Goal: Task Accomplishment & Management: Use online tool/utility

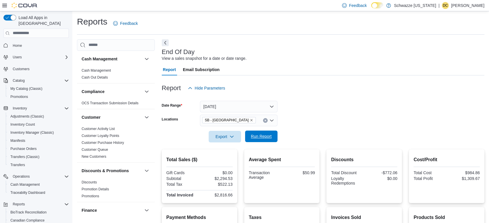
click at [259, 137] on span "Run Report" at bounding box center [261, 137] width 21 height 6
click at [265, 134] on span "Run Report" at bounding box center [261, 137] width 21 height 6
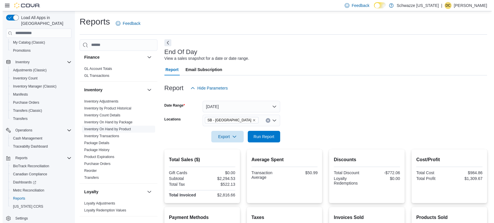
scroll to position [161, 0]
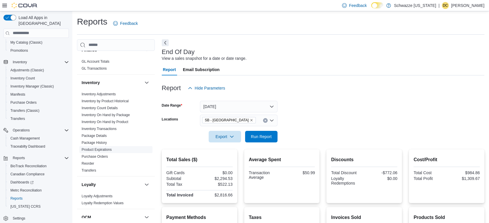
click at [103, 149] on link "Product Expirations" at bounding box center [97, 150] width 30 height 4
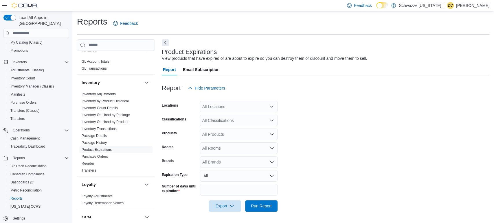
click at [218, 108] on div "All Locations" at bounding box center [239, 107] width 78 height 12
type input "**"
click at [238, 116] on span "SB - [GEOGRAPHIC_DATA]" at bounding box center [243, 117] width 51 height 6
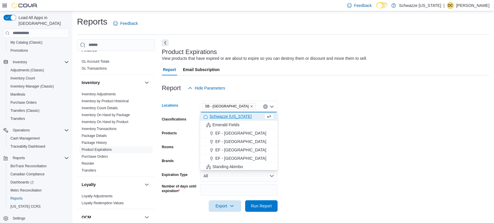
click at [377, 115] on form "Locations SB - [GEOGRAPHIC_DATA] box. Selected. SB - [GEOGRAPHIC_DATA]. Press B…" at bounding box center [326, 153] width 328 height 118
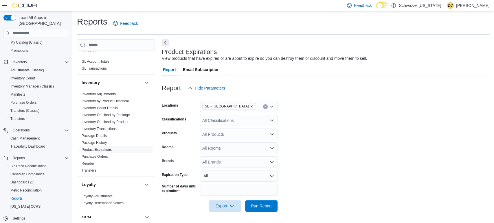
click at [222, 122] on div "All Classifications" at bounding box center [239, 121] width 78 height 12
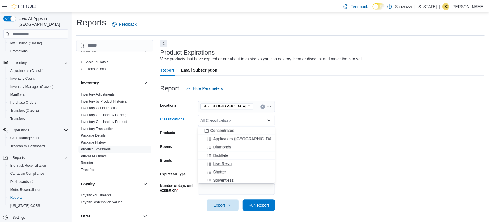
scroll to position [161, 0]
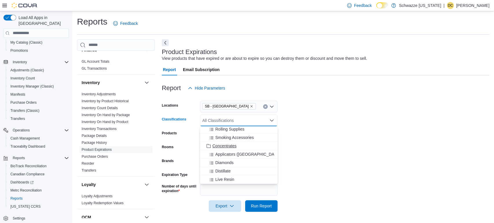
click at [225, 145] on span "Concentrates" at bounding box center [224, 146] width 24 height 6
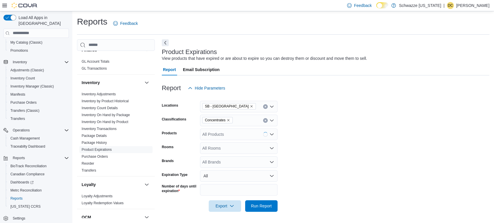
click at [337, 127] on form "Locations SB - Pueblo West Classifications Concentrates Products All Products R…" at bounding box center [326, 153] width 328 height 118
click at [266, 209] on span "Run Report" at bounding box center [261, 206] width 21 height 6
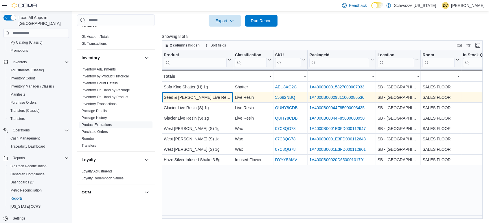
click at [196, 96] on div "Seed & [PERSON_NAME] Live Resin (S) 1g" at bounding box center [197, 97] width 67 height 7
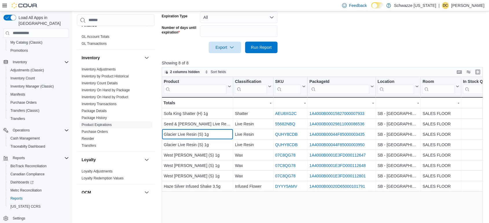
scroll to position [25, 0]
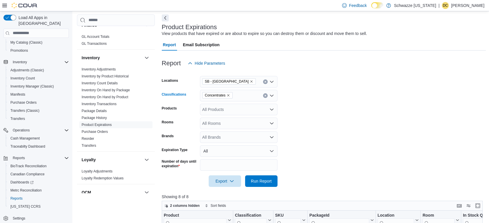
click at [229, 95] on icon "Remove Concentrates from selection in this group" at bounding box center [228, 95] width 3 height 3
click at [331, 111] on form "Locations SB - Pueblo West Classifications All Classifications Products All Pro…" at bounding box center [324, 128] width 324 height 118
click at [265, 178] on span "Run Report" at bounding box center [261, 181] width 21 height 6
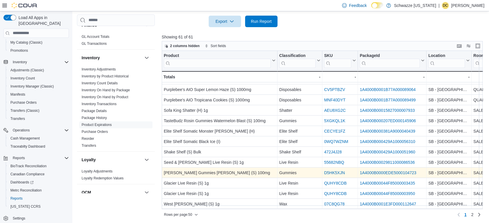
scroll to position [186, 0]
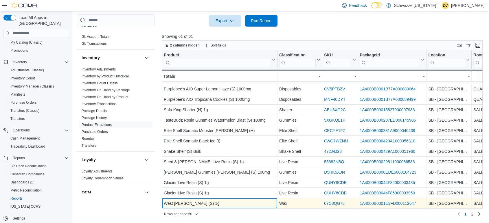
click at [229, 204] on div "West [PERSON_NAME] (S) 1g - Product, column 1, row 50" at bounding box center [220, 204] width 116 height 10
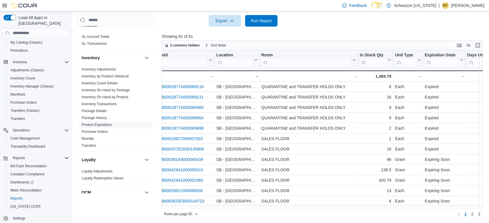
scroll to position [365, 197]
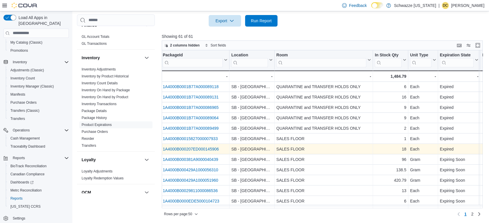
click at [214, 148] on link "1A4000B000207ED000145906" at bounding box center [191, 149] width 56 height 5
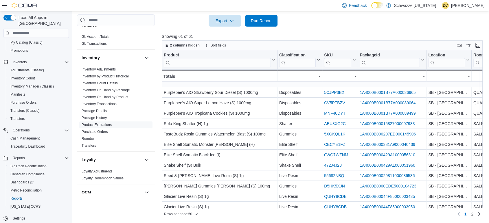
scroll to position [397, 0]
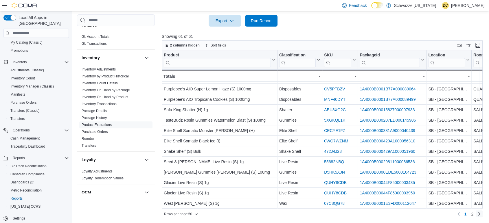
click at [480, 215] on link "Next page" at bounding box center [479, 214] width 7 height 7
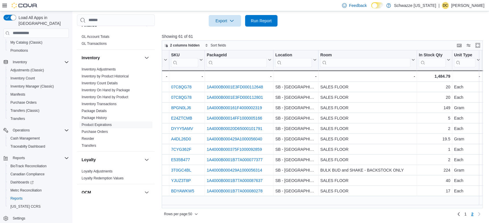
scroll to position [0, 0]
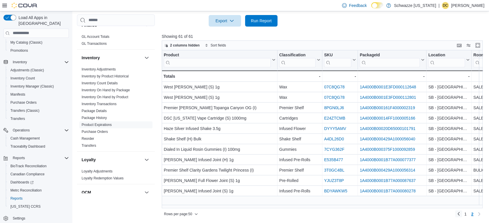
click at [460, 216] on link "Previous page" at bounding box center [458, 214] width 7 height 7
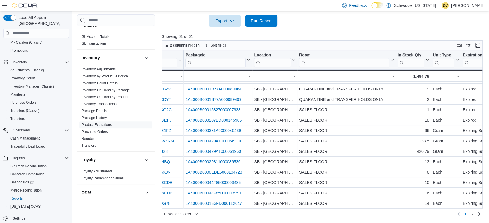
scroll to position [397, 0]
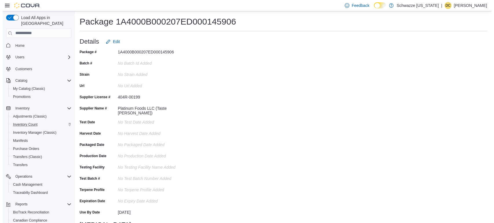
scroll to position [46, 0]
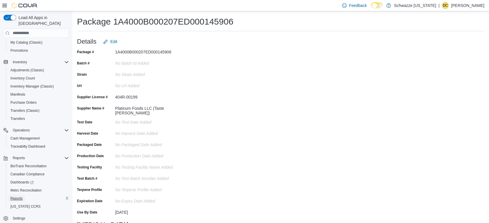
click at [20, 196] on span "Reports" at bounding box center [16, 198] width 12 height 5
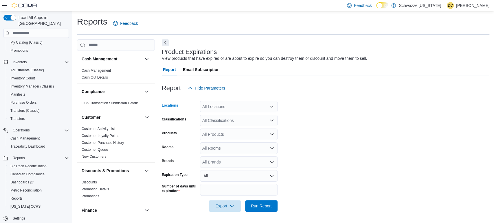
click at [220, 108] on div "All Locations" at bounding box center [239, 107] width 78 height 12
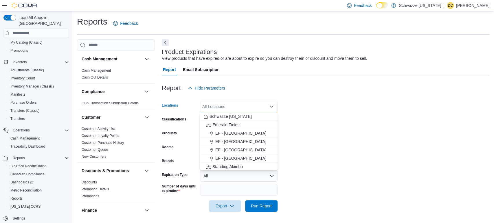
click at [220, 108] on div "All Locations Combo box. Selected. Combo box input. All Locations. Type some te…" at bounding box center [239, 107] width 78 height 12
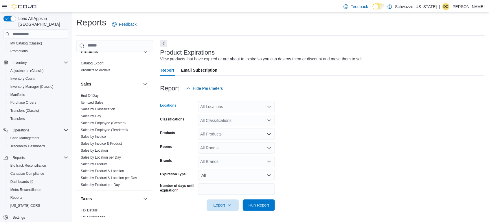
scroll to position [386, 0]
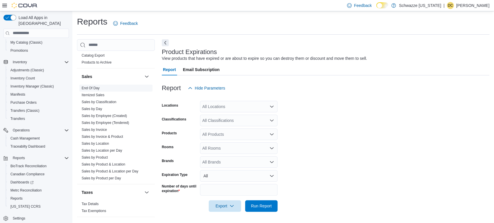
click at [100, 86] on span "End Of Day" at bounding box center [115, 88] width 73 height 7
click at [98, 87] on link "End Of Day" at bounding box center [91, 88] width 18 height 4
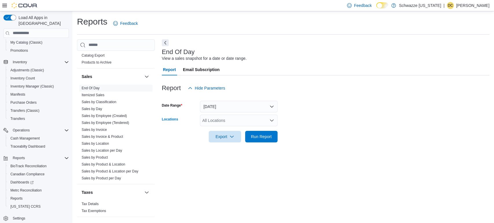
click at [224, 117] on div "All Locations" at bounding box center [239, 121] width 78 height 12
type input "**"
click at [225, 130] on span "SB - [GEOGRAPHIC_DATA]" at bounding box center [243, 131] width 51 height 6
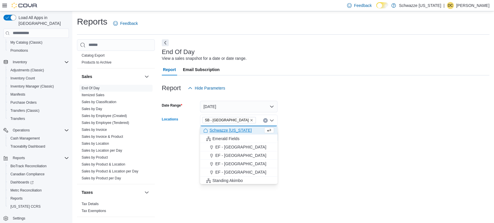
click at [373, 114] on form "Date Range Today Locations SB - Pueblo West Combo box. Selected. SB - Pueblo We…" at bounding box center [326, 118] width 328 height 49
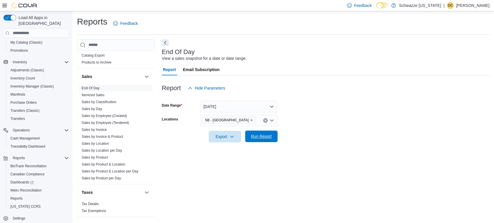
click at [254, 136] on span "Run Report" at bounding box center [261, 137] width 21 height 6
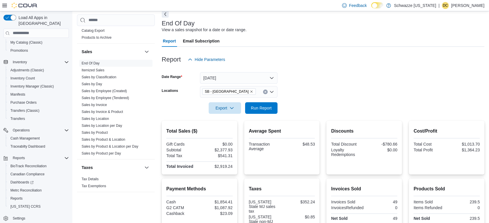
scroll to position [16, 0]
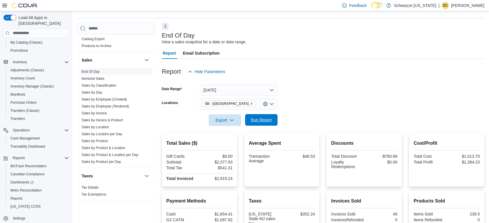
click at [266, 120] on span "Run Report" at bounding box center [261, 120] width 21 height 6
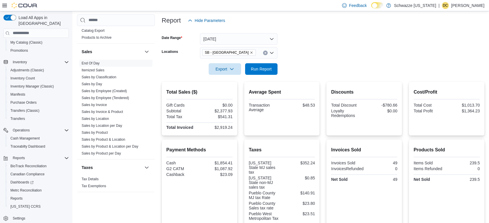
scroll to position [145, 0]
